Goal: Information Seeking & Learning: Understand process/instructions

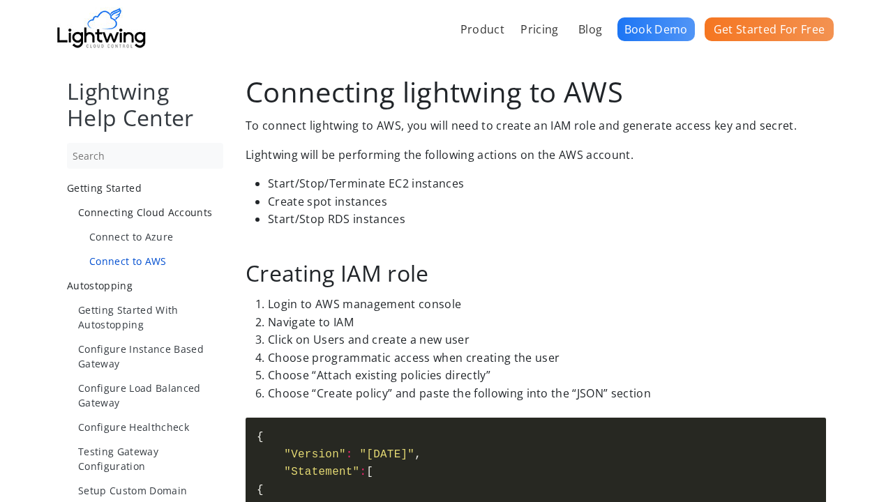
scroll to position [1021, 0]
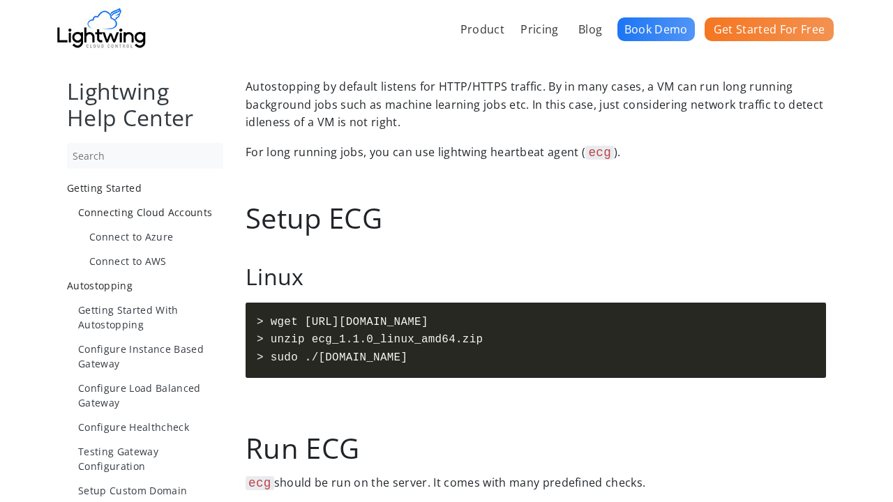
scroll to position [1044, 0]
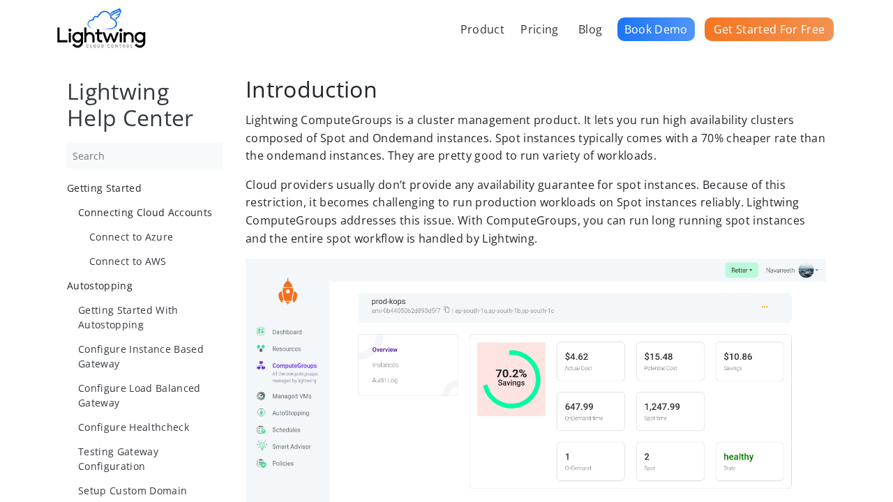
scroll to position [981, 0]
